Goal: Task Accomplishment & Management: Complete application form

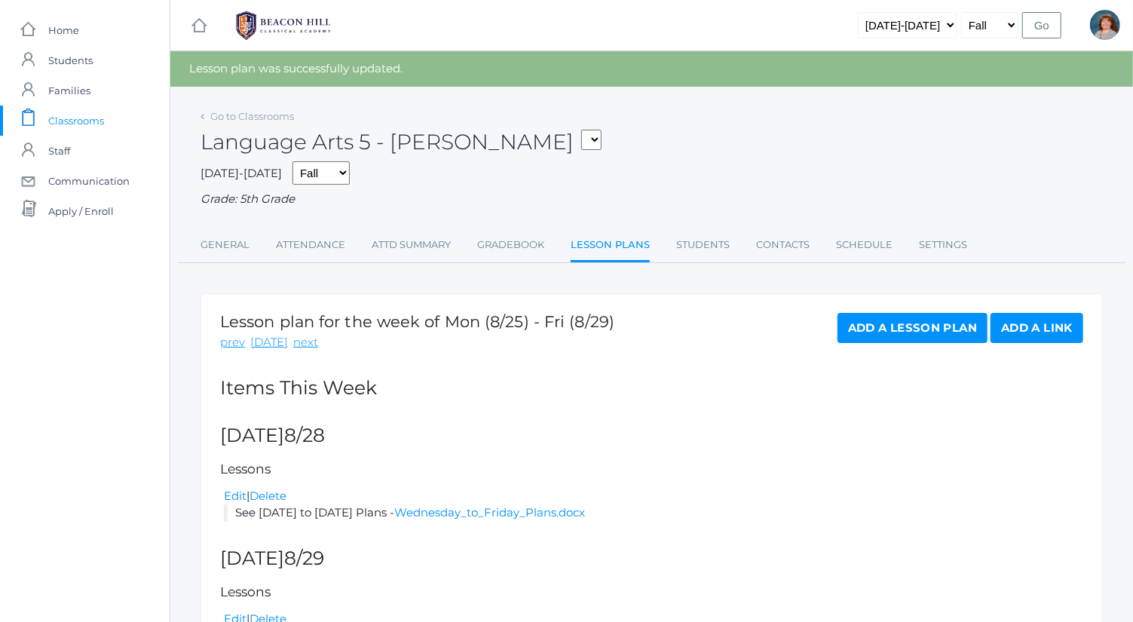
click at [1035, 330] on link "Add a Link" at bounding box center [1036, 328] width 93 height 30
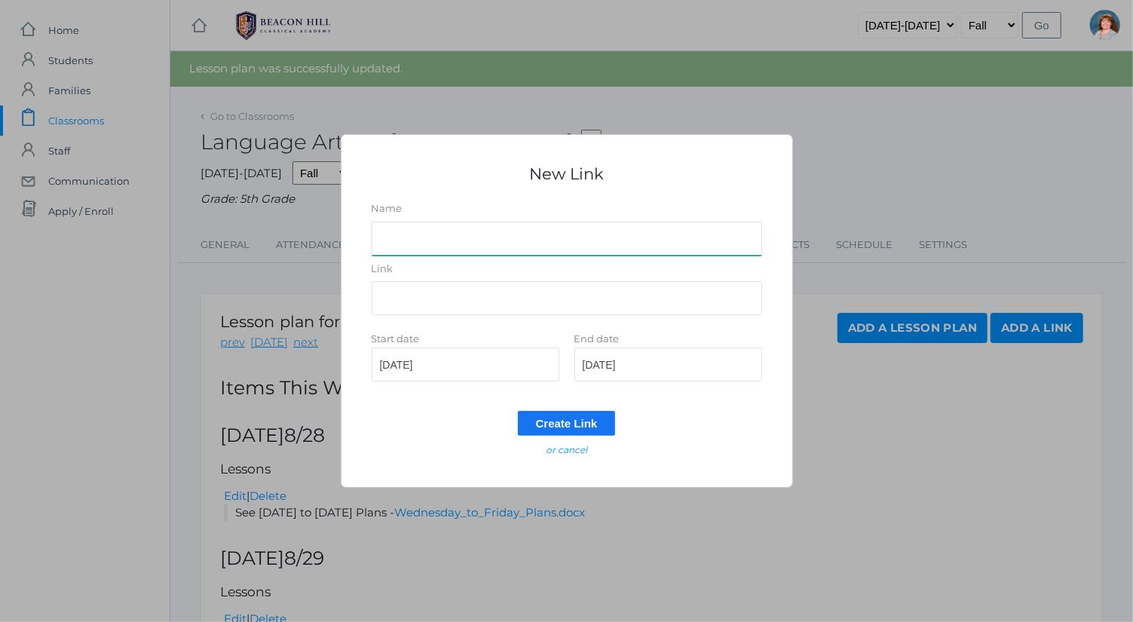
click at [533, 234] on input "Name" at bounding box center [567, 239] width 390 height 34
type input "Memory Schedule"
click at [521, 302] on input "Link" at bounding box center [567, 298] width 390 height 34
paste input "[URL][DOMAIN_NAME]"
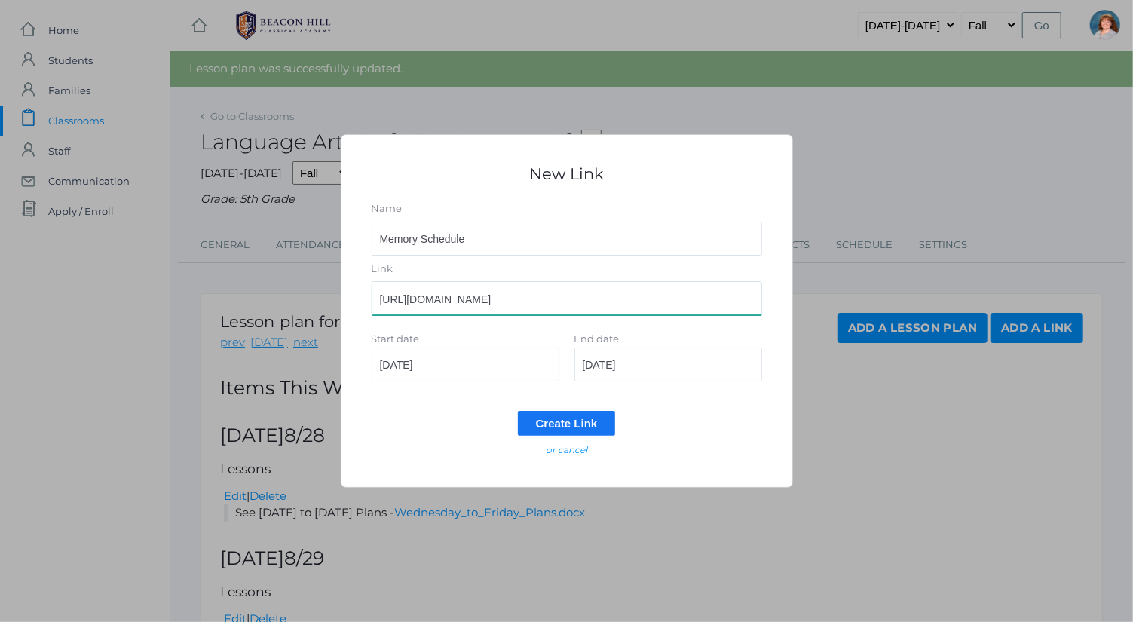
scroll to position [0, 323]
type input "[URL][DOMAIN_NAME]"
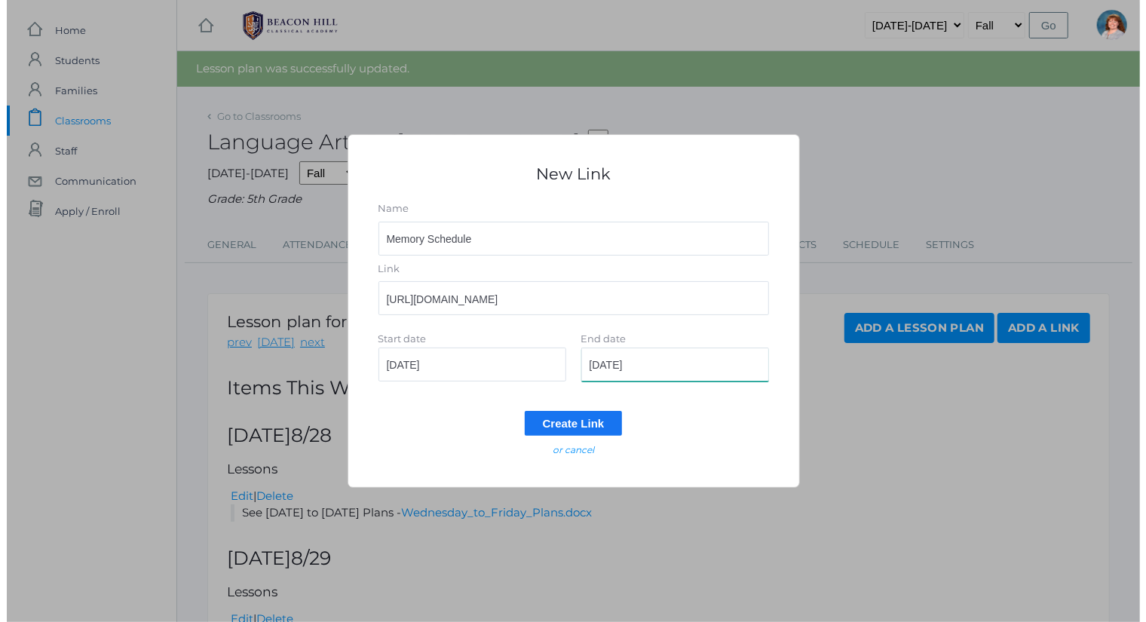
scroll to position [0, 0]
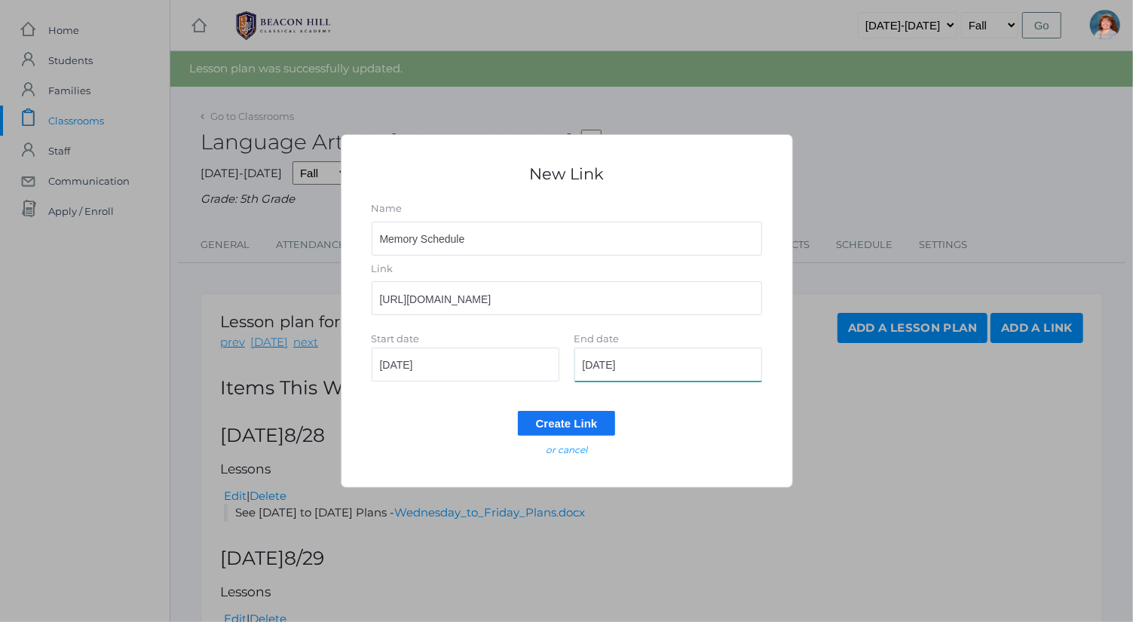
click at [659, 372] on input "[DATE]" at bounding box center [668, 364] width 188 height 34
drag, startPoint x: 647, startPoint y: 370, endPoint x: 600, endPoint y: 372, distance: 46.8
click at [600, 372] on input "[DATE]" at bounding box center [668, 364] width 188 height 34
type input "[DATE]"
click at [589, 420] on input "Create Link" at bounding box center [567, 423] width 98 height 25
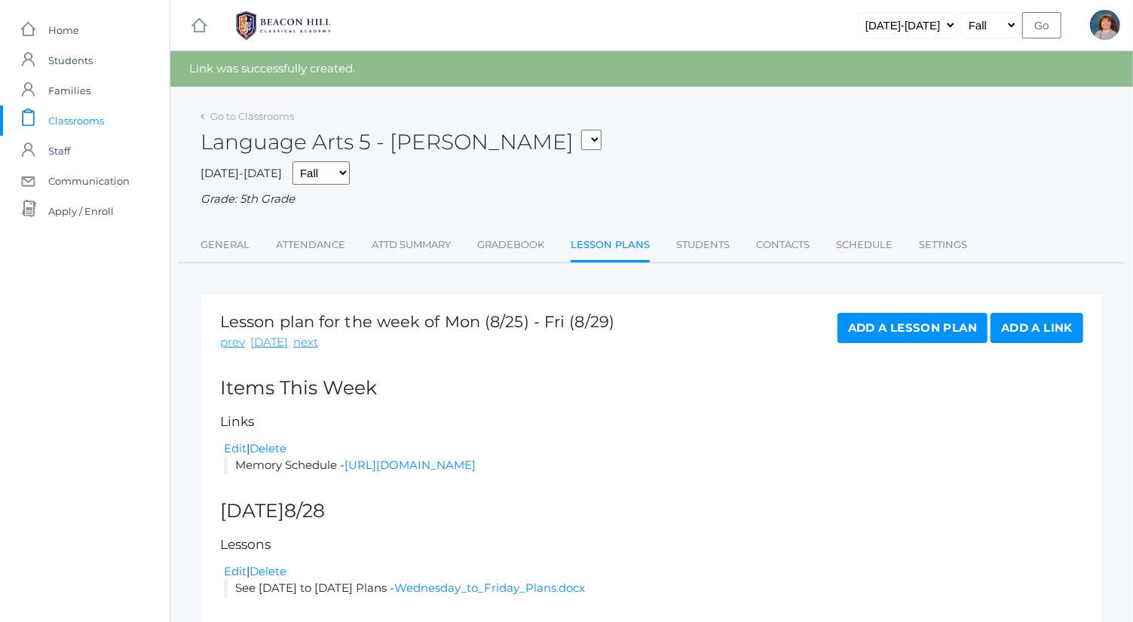
click at [1062, 325] on link "Add a Link" at bounding box center [1036, 328] width 93 height 30
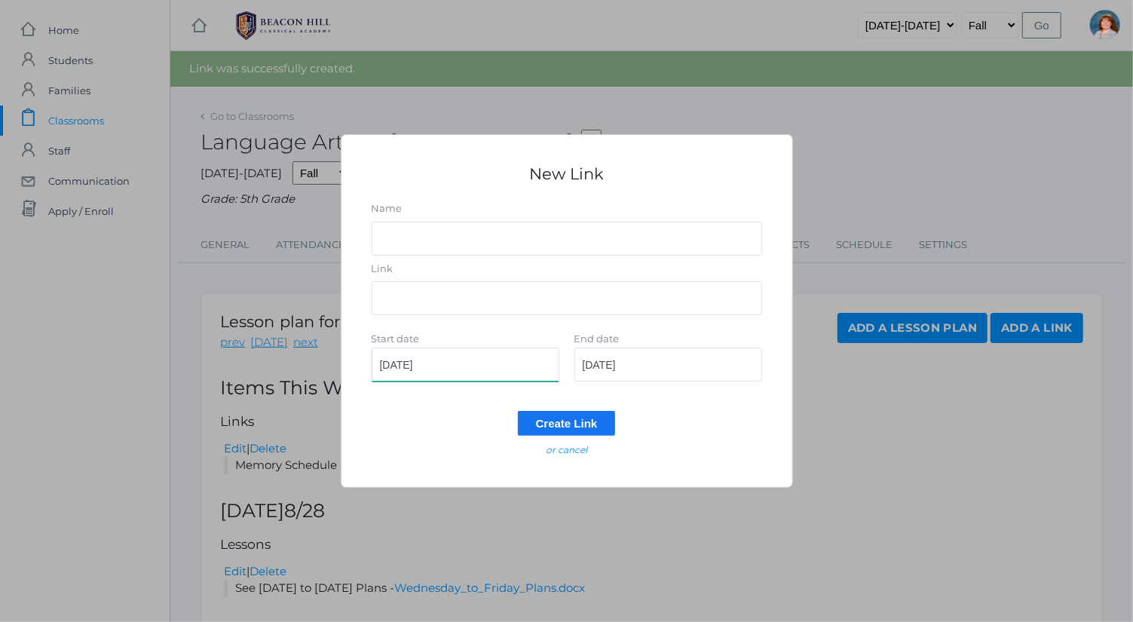
click at [533, 368] on input "[DATE]" at bounding box center [466, 364] width 188 height 34
type input "[DATE]"
drag, startPoint x: 654, startPoint y: 363, endPoint x: 600, endPoint y: 367, distance: 54.4
click at [600, 367] on input "[DATE]" at bounding box center [668, 364] width 188 height 34
type input "[DATE]"
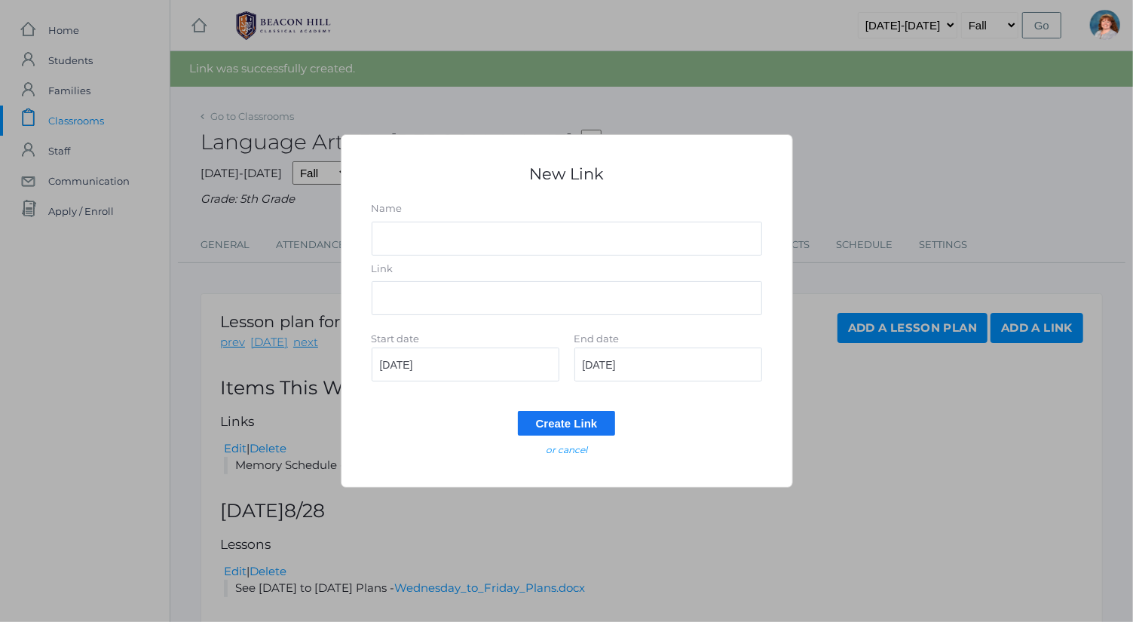
click at [599, 428] on input "Create Link" at bounding box center [567, 423] width 98 height 25
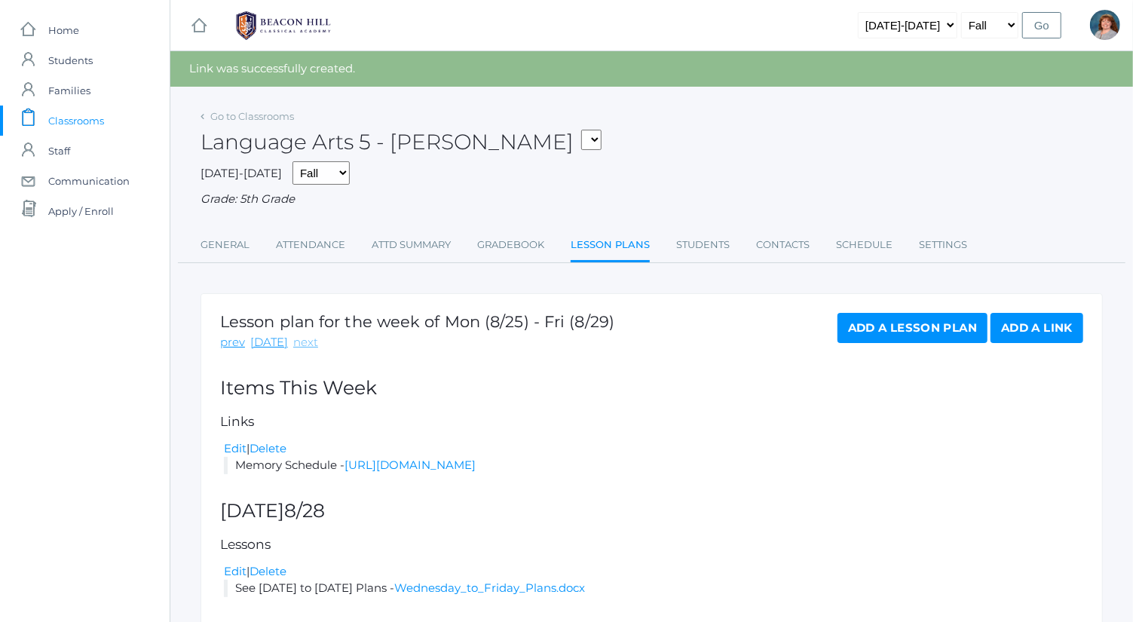
click at [307, 343] on link "next" at bounding box center [305, 342] width 25 height 17
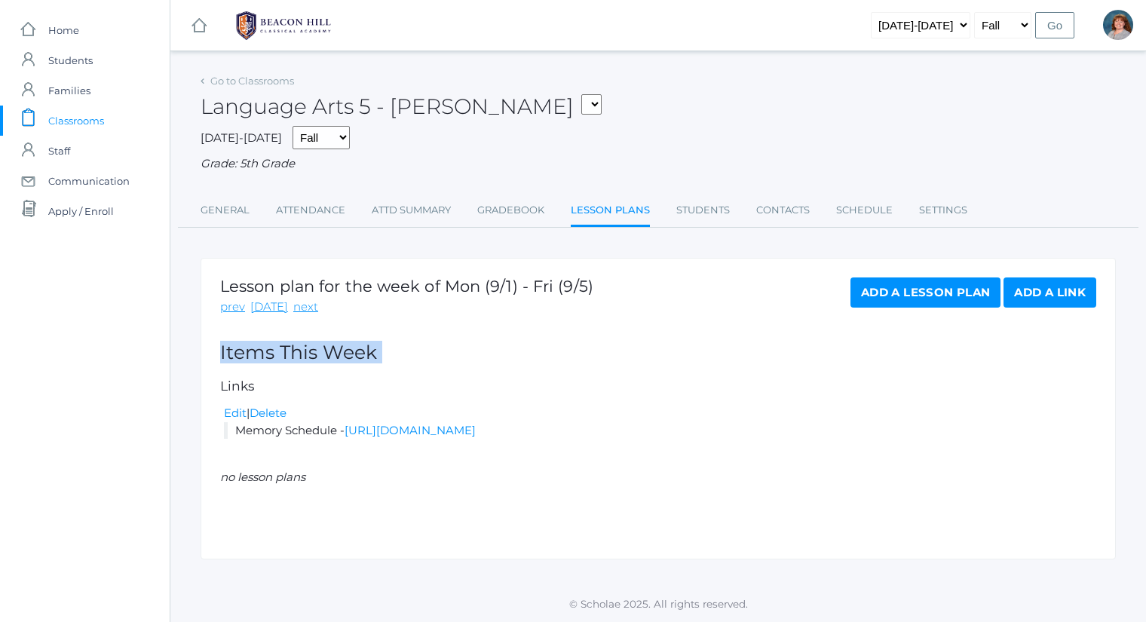
click at [307, 343] on h2 "Items This Week" at bounding box center [658, 352] width 876 height 21
click at [421, 337] on div "Lesson plan for the week of Mon (9/1) - Fri (9/5) prev [DATE] next Add a Lesson…" at bounding box center [658, 409] width 915 height 302
click at [992, 21] on select "Fall Spring" at bounding box center [1002, 25] width 57 height 26
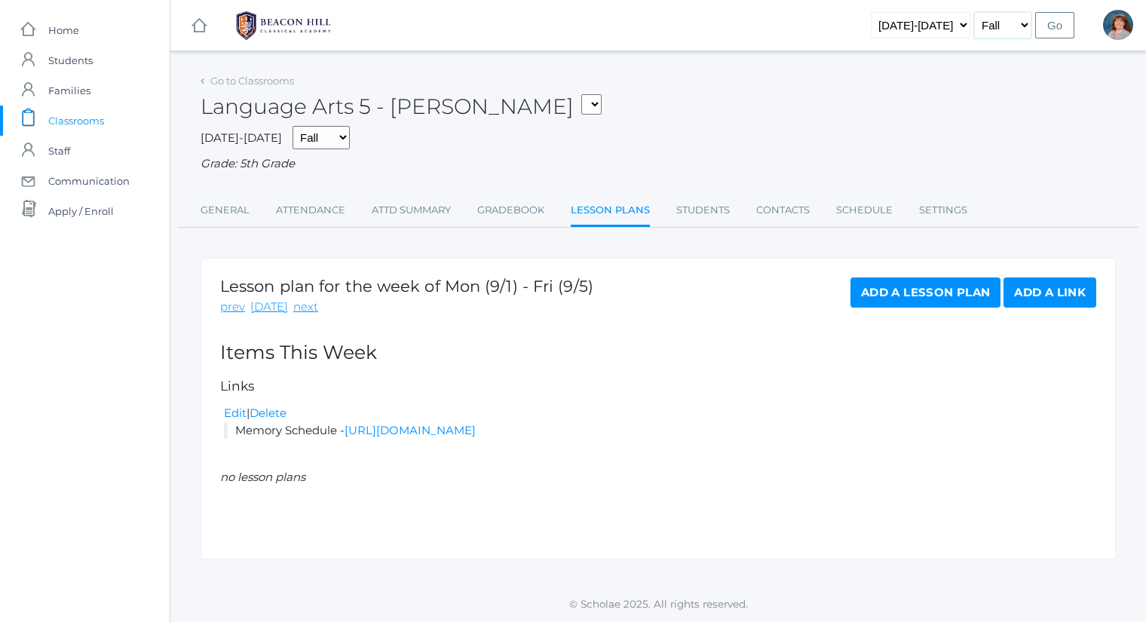
select select "2"
click at [975, 12] on select "Fall Spring" at bounding box center [1002, 25] width 57 height 26
click at [1050, 31] on input "Go" at bounding box center [1054, 25] width 39 height 26
click at [296, 311] on link "next" at bounding box center [305, 306] width 25 height 17
click at [1040, 33] on input "Go" at bounding box center [1054, 25] width 39 height 26
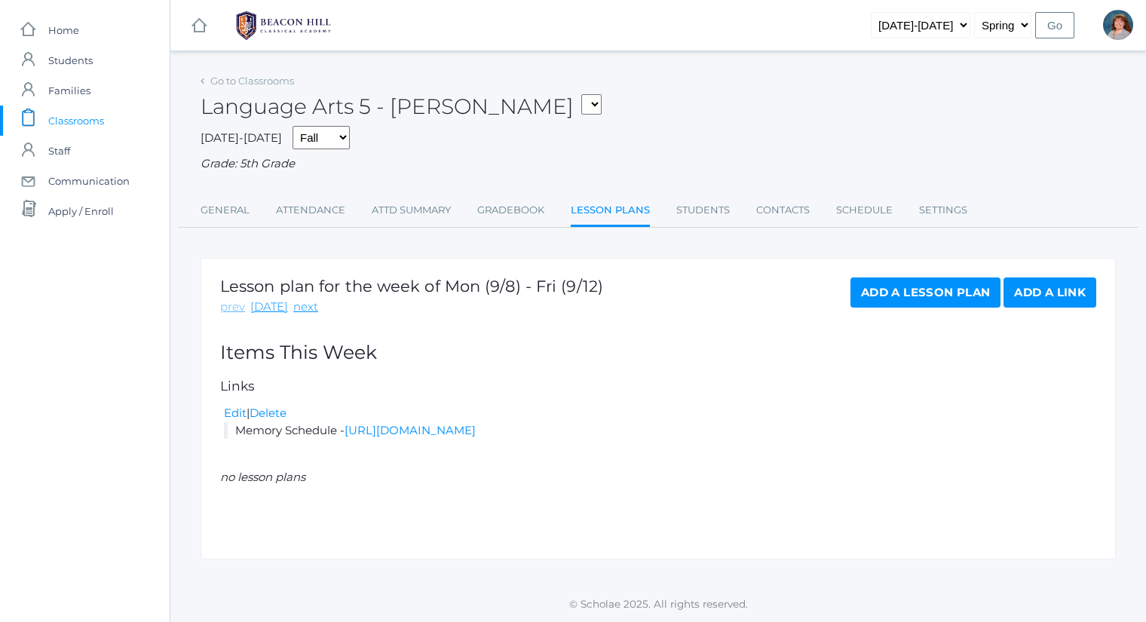
click at [238, 311] on link "prev" at bounding box center [232, 306] width 25 height 17
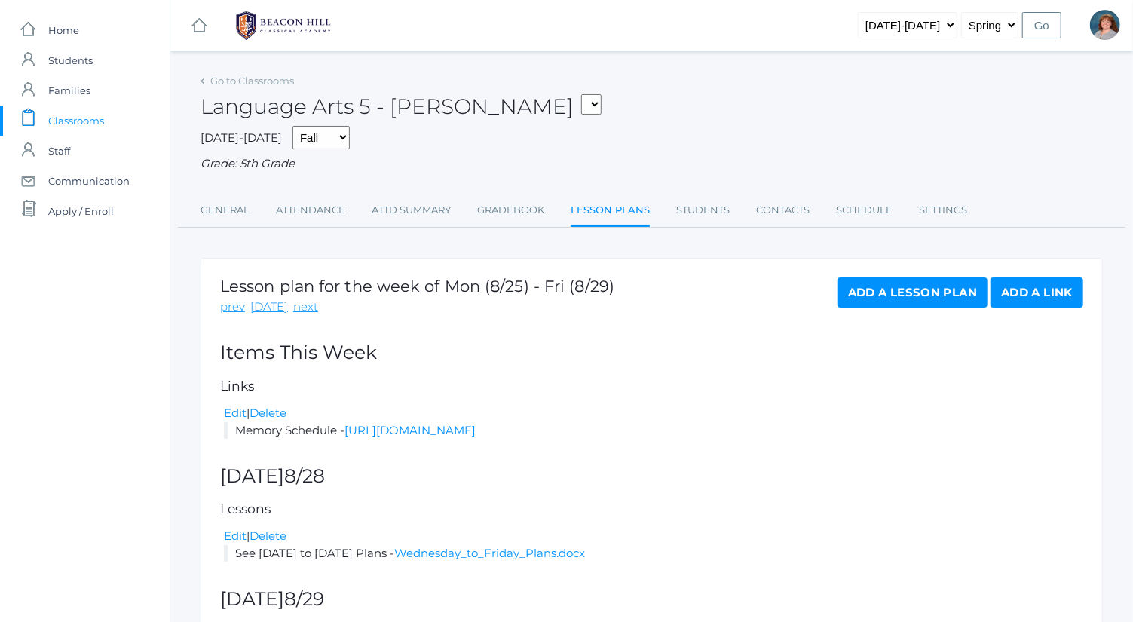
click at [1055, 291] on link "Add a Link" at bounding box center [1036, 292] width 93 height 30
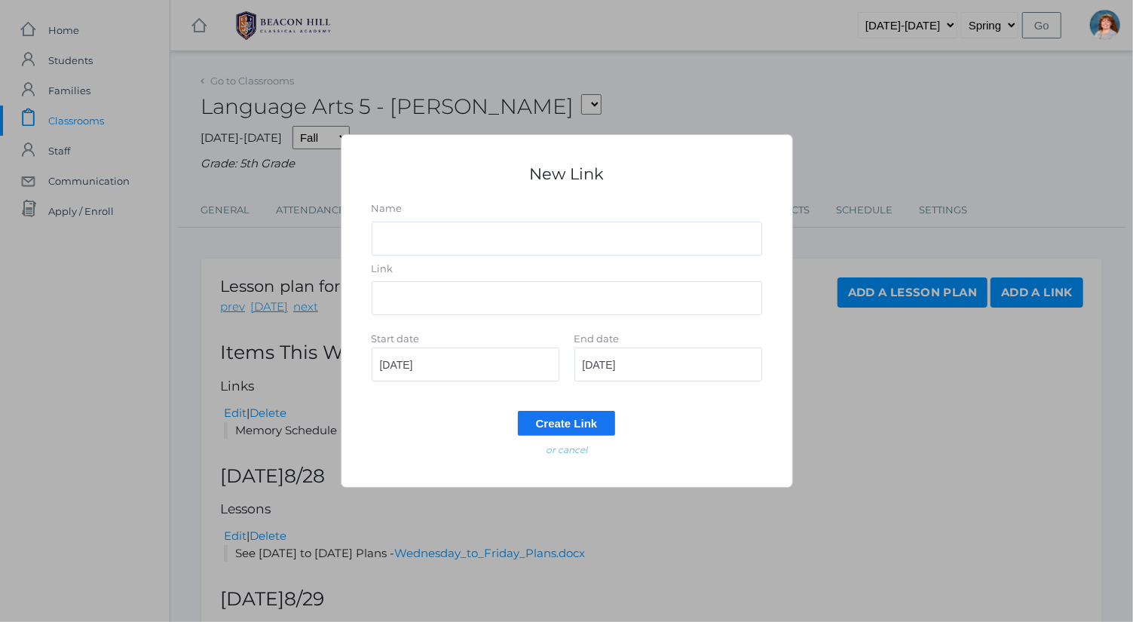
click at [583, 454] on em "or cancel" at bounding box center [566, 449] width 41 height 11
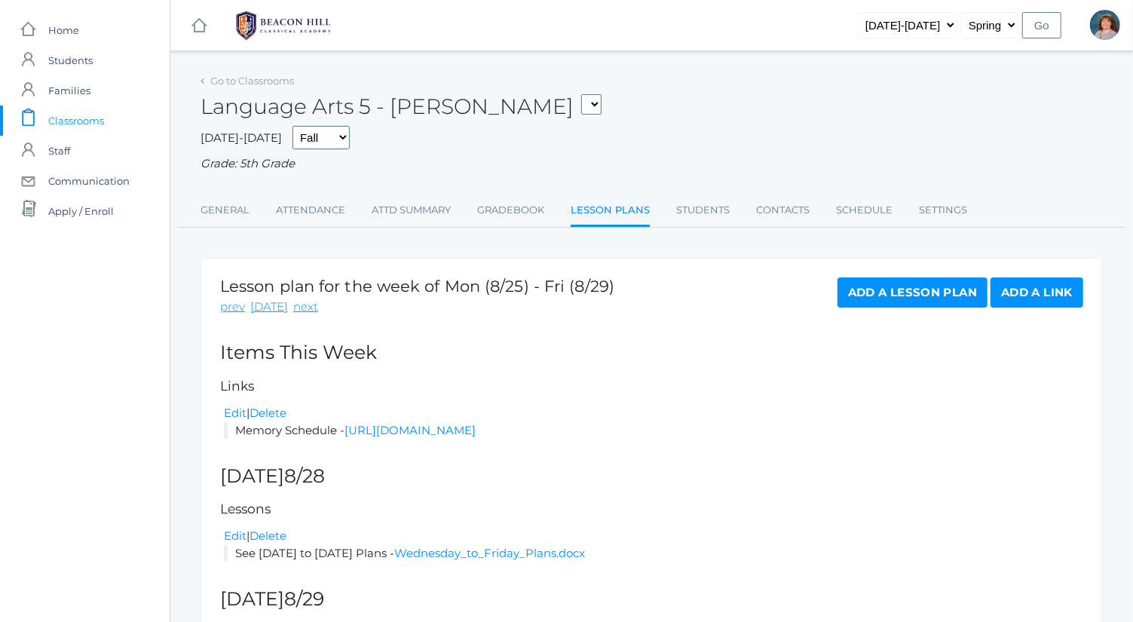
click at [292, 141] on select "Fall Spring" at bounding box center [320, 137] width 57 height 23
select select "2"
click at [292, 126] on select "Fall Spring" at bounding box center [320, 137] width 57 height 23
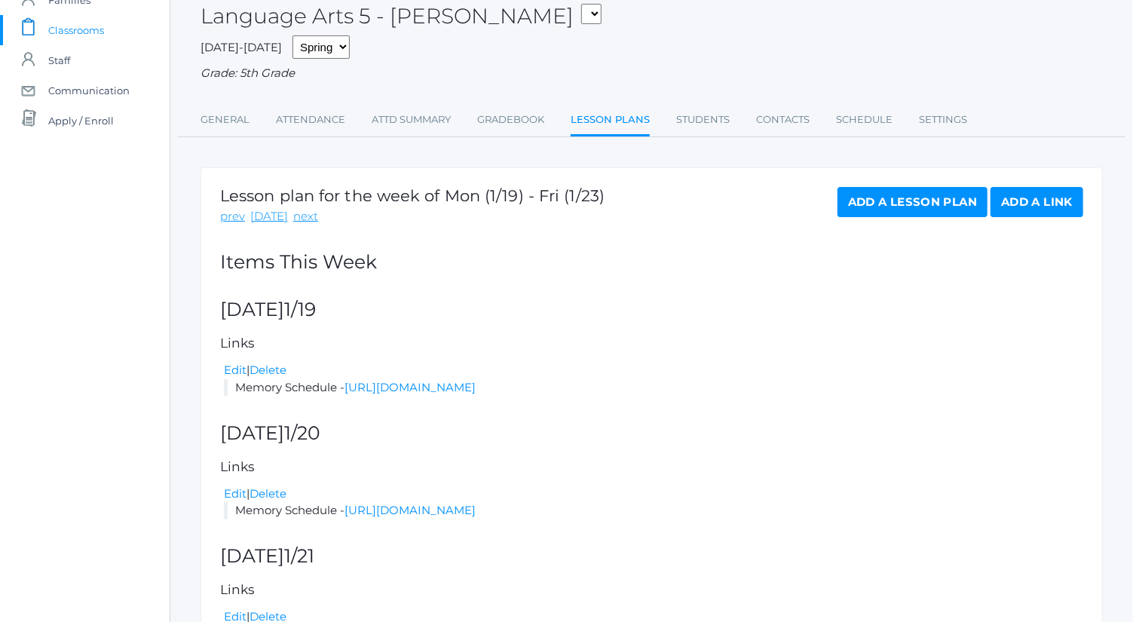
scroll to position [83, 0]
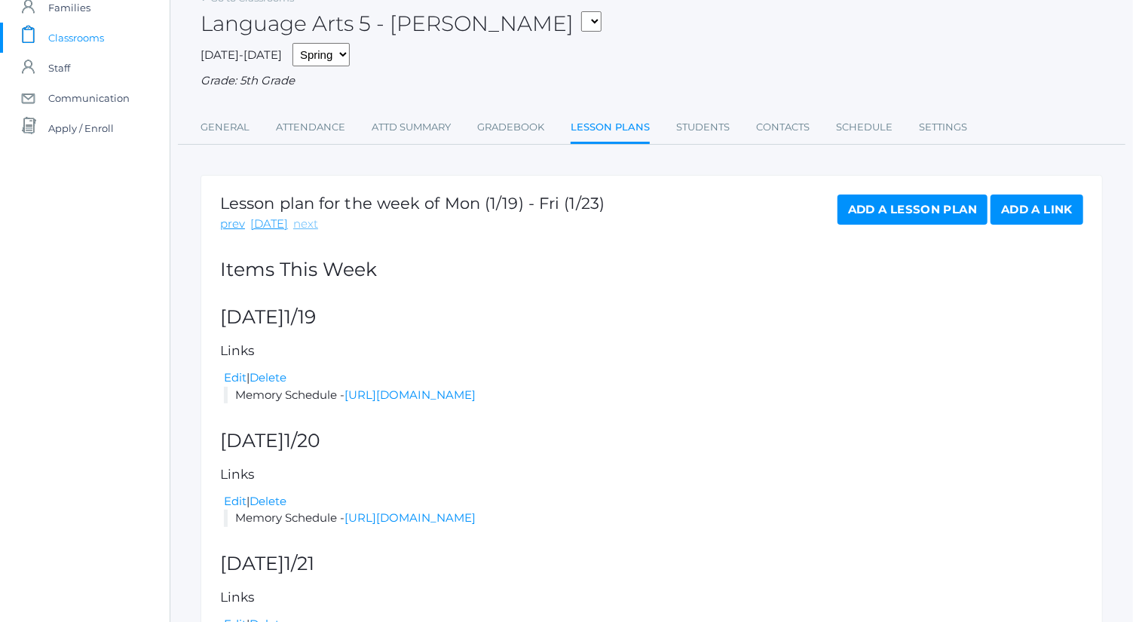
click at [298, 223] on link "next" at bounding box center [305, 224] width 25 height 17
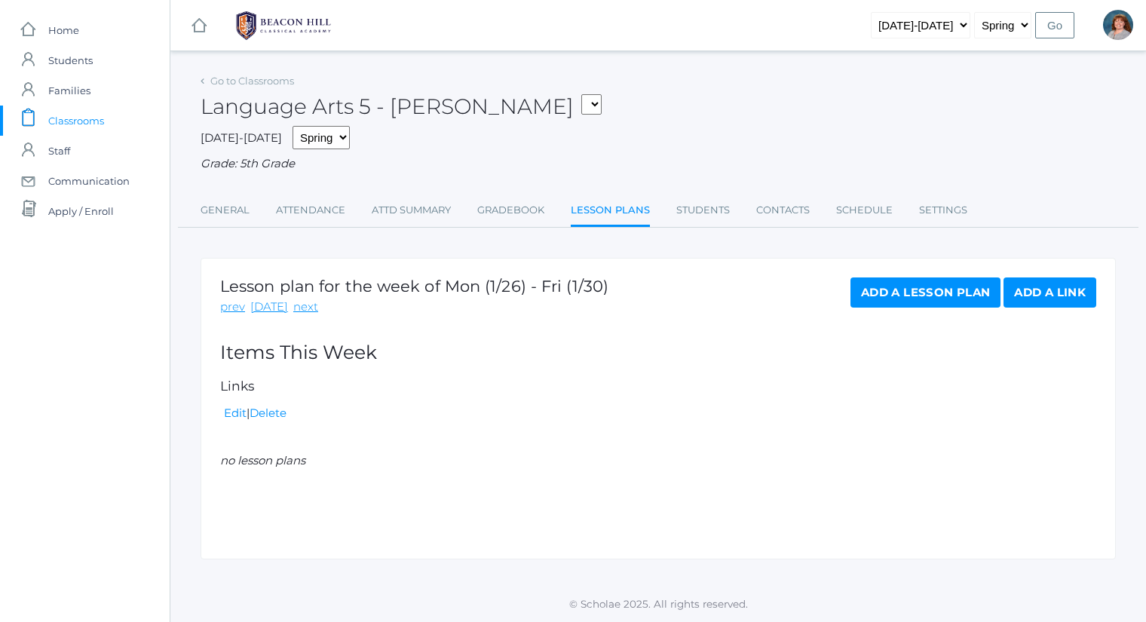
click at [1034, 284] on link "Add a Link" at bounding box center [1049, 292] width 93 height 30
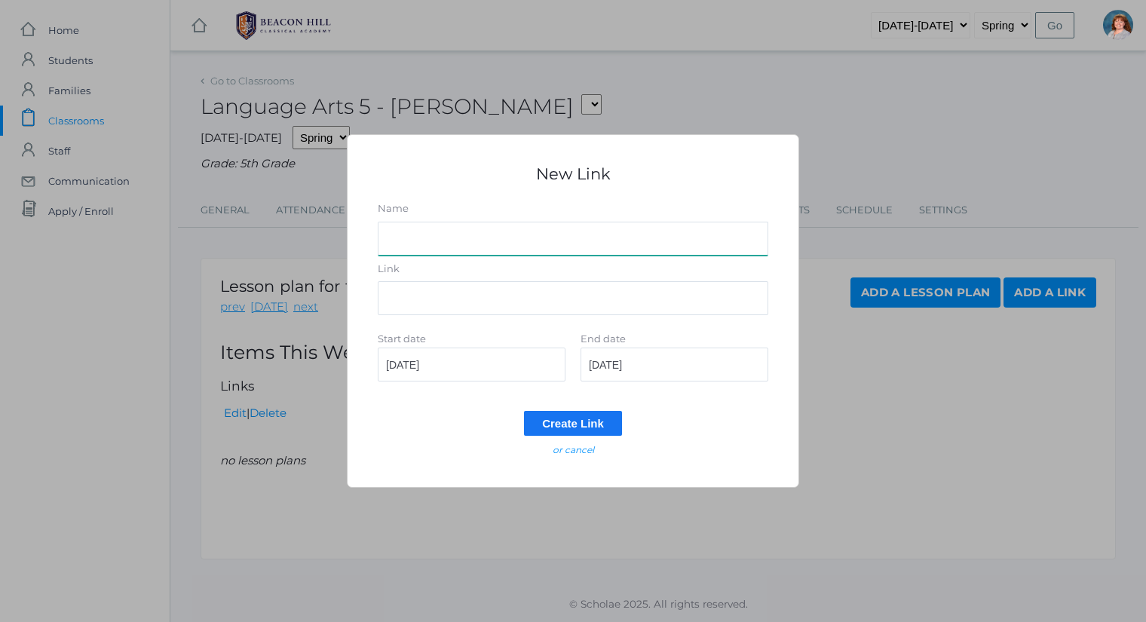
click at [515, 236] on input "Name" at bounding box center [573, 239] width 390 height 34
type input "Memory Schedule"
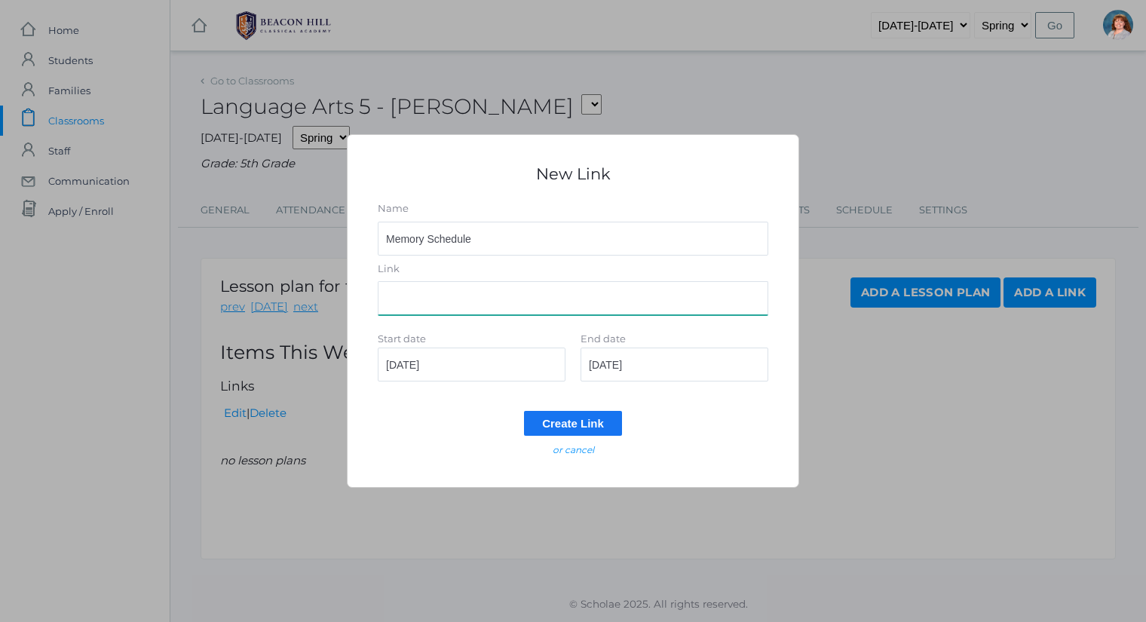
click at [435, 302] on input "Link" at bounding box center [573, 298] width 390 height 34
paste input "https://docs.google.com/document/d/10qKvnnZ8ISFvnHz0YI3iN8GbrcdWa1MQ/edit?usp=s…"
type input "https://docs.google.com/document/d/10qKvnnZ8ISFvnHz0YI3iN8GbrcdWa1MQ/edit?usp=s…"
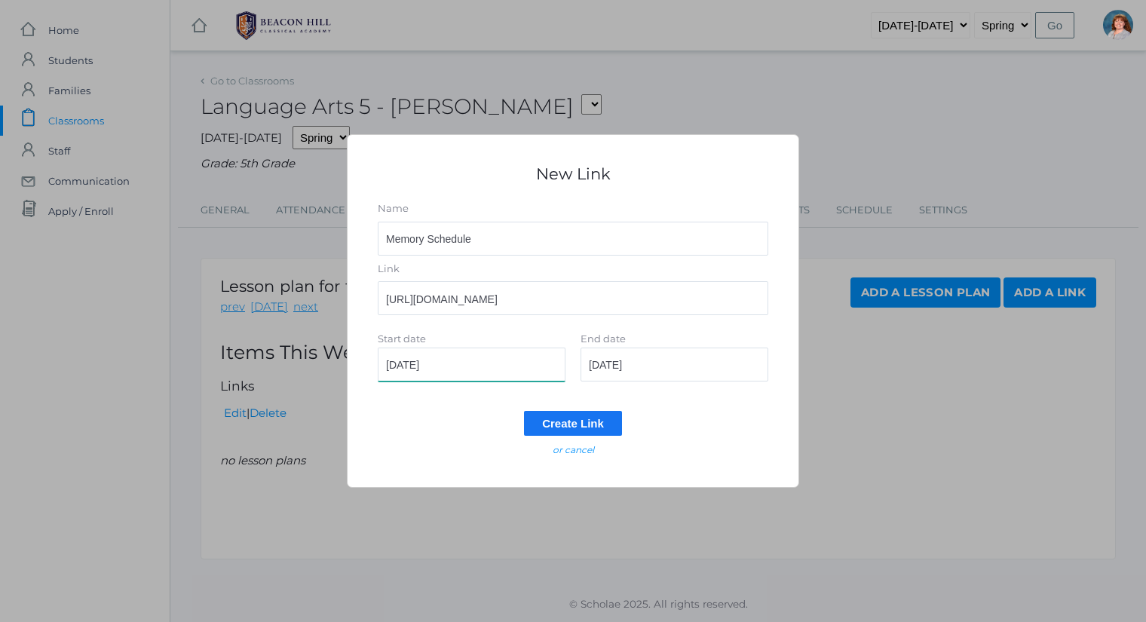
click at [466, 362] on input "2026-01-26" at bounding box center [472, 364] width 188 height 34
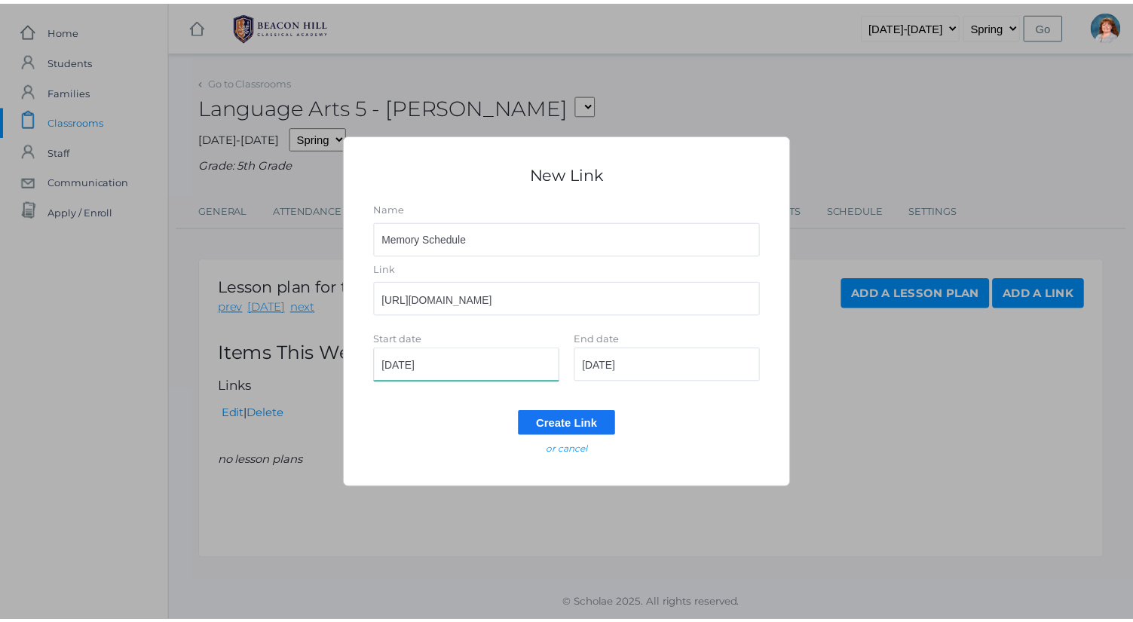
scroll to position [0, 0]
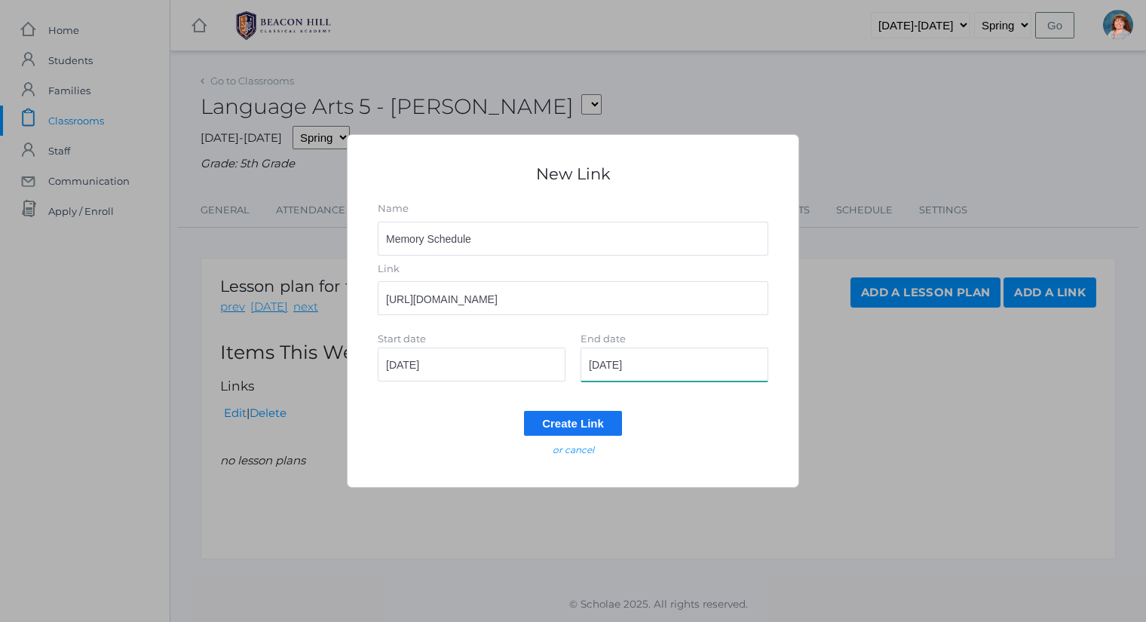
click at [677, 372] on input "2026-01-26" at bounding box center [674, 364] width 188 height 34
type input "[DATE]"
click at [583, 423] on input "Create Link" at bounding box center [573, 423] width 98 height 25
